Goal: Task Accomplishment & Management: Manage account settings

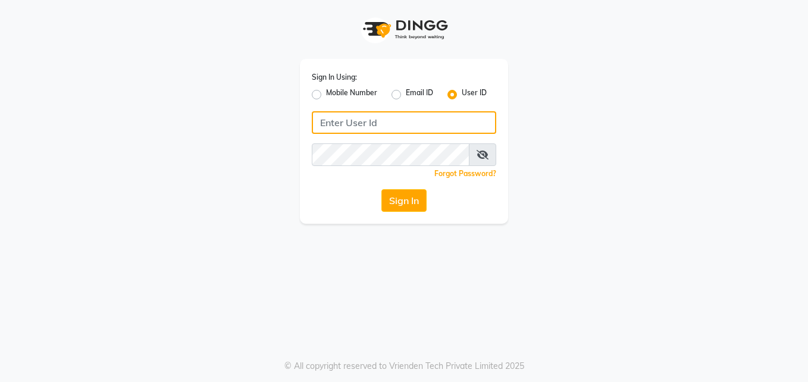
click at [396, 129] on input "Username" at bounding box center [404, 122] width 185 height 23
type input "sakurasalon"
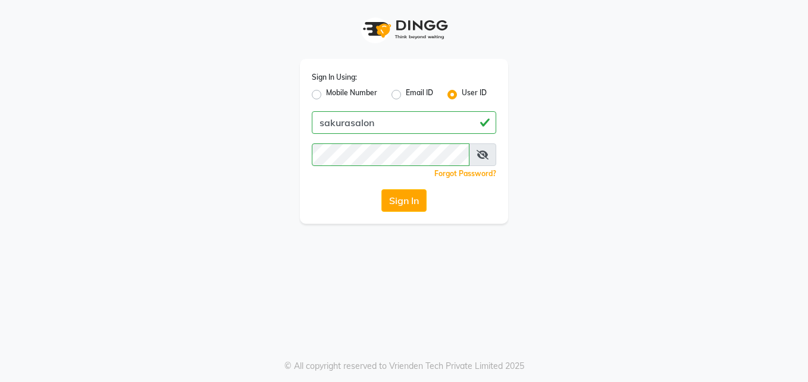
click at [476, 156] on span at bounding box center [482, 154] width 27 height 23
click at [473, 157] on span at bounding box center [482, 154] width 27 height 23
click at [488, 157] on icon at bounding box center [483, 155] width 12 height 10
click at [385, 204] on button "Sign In" at bounding box center [404, 200] width 45 height 23
click at [392, 203] on button "Sign In" at bounding box center [404, 200] width 45 height 23
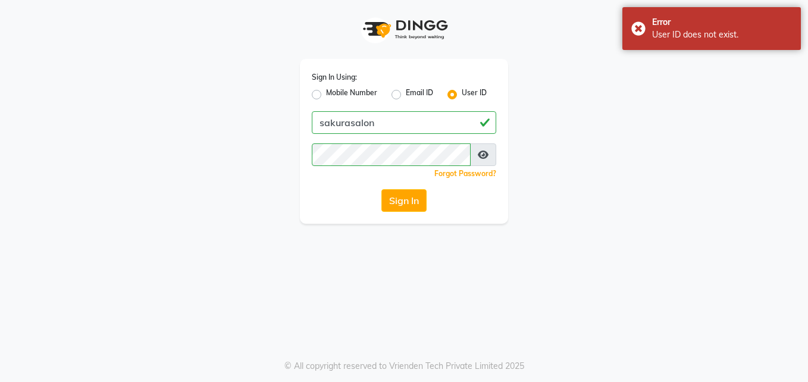
click at [475, 162] on span at bounding box center [483, 154] width 26 height 23
click at [478, 156] on icon at bounding box center [483, 155] width 11 height 10
click at [408, 204] on button "Sign In" at bounding box center [404, 200] width 45 height 23
